Goal: Task Accomplishment & Management: Manage account settings

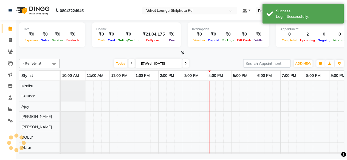
scroll to position [7, 0]
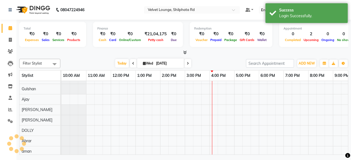
click at [7, 45] on li "Invoice" at bounding box center [8, 40] width 16 height 12
click at [12, 36] on link "Invoice" at bounding box center [8, 40] width 13 height 9
select select "122"
select select "service"
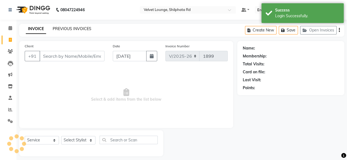
click at [62, 28] on link "PREVIOUS INVOICES" at bounding box center [72, 28] width 39 height 5
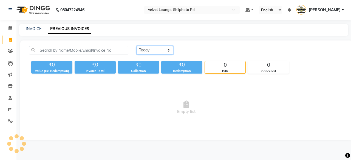
click at [156, 49] on select "[DATE] [DATE] Custom Range" at bounding box center [155, 50] width 37 height 8
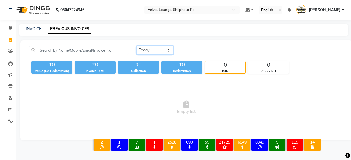
click at [149, 48] on select "[DATE] [DATE] Custom Range" at bounding box center [155, 50] width 37 height 8
select select "[DATE]"
click at [137, 46] on select "[DATE] [DATE] Custom Range" at bounding box center [155, 50] width 37 height 8
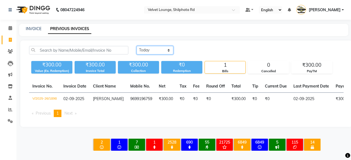
click at [158, 52] on select "[DATE] [DATE] Custom Range" at bounding box center [155, 50] width 37 height 8
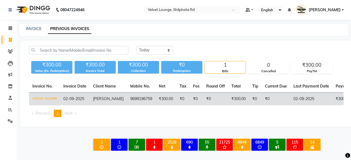
click at [229, 95] on td "₹300.00" at bounding box center [238, 99] width 21 height 13
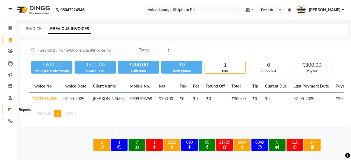
click at [11, 110] on icon at bounding box center [10, 110] width 4 height 4
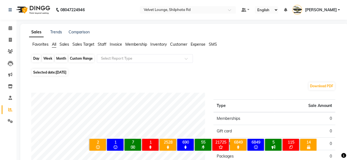
click at [39, 61] on div "Day" at bounding box center [36, 59] width 9 height 8
select select "9"
select select "2025"
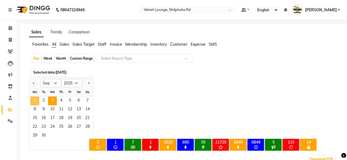
click at [38, 100] on span "1" at bounding box center [34, 101] width 9 height 9
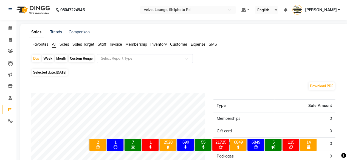
click at [57, 61] on div "Month" at bounding box center [61, 59] width 13 height 8
select select "9"
select select "2025"
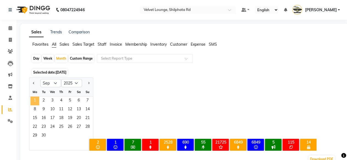
click at [35, 103] on span "1" at bounding box center [34, 101] width 9 height 9
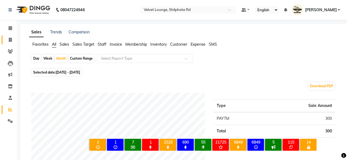
click at [13, 44] on link "Invoice" at bounding box center [8, 40] width 13 height 9
select select "service"
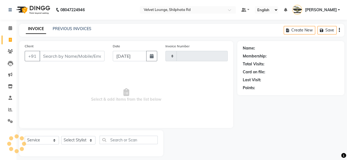
scroll to position [4, 0]
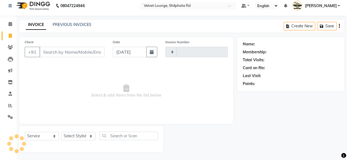
type input "1899"
select select "122"
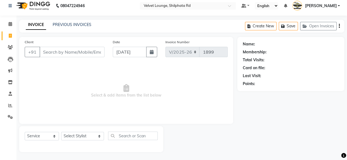
click at [334, 5] on span "[PERSON_NAME]" at bounding box center [321, 6] width 32 height 6
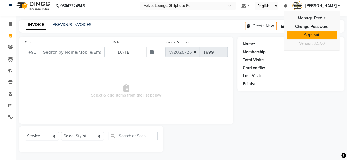
click at [321, 33] on link "Sign out" at bounding box center [311, 35] width 50 height 8
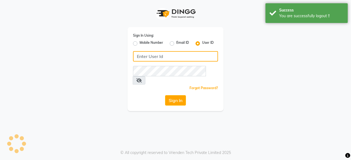
type input "7400009327"
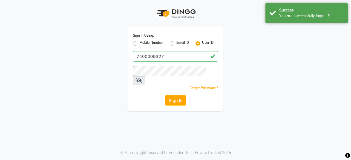
click at [140, 42] on label "Mobile Number" at bounding box center [152, 43] width 24 height 7
click at [140, 42] on input "Mobile Number" at bounding box center [142, 42] width 4 height 4
radio input "true"
radio input "false"
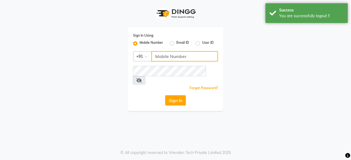
click at [162, 53] on input "Username" at bounding box center [184, 56] width 67 height 10
type input "7400009327"
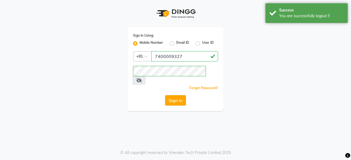
click at [183, 95] on button "Sign In" at bounding box center [175, 100] width 21 height 10
